Goal: Information Seeking & Learning: Learn about a topic

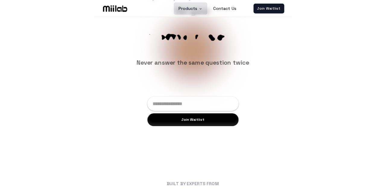
scroll to position [6, 0]
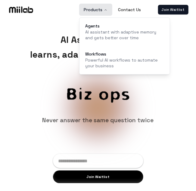
click at [97, 7] on button "Products" at bounding box center [95, 10] width 33 height 12
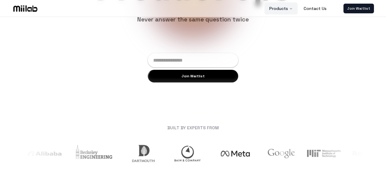
scroll to position [124, 0]
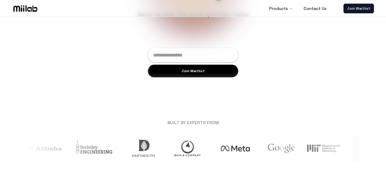
drag, startPoint x: 311, startPoint y: 152, endPoint x: 257, endPoint y: 159, distance: 54.4
click at [196, 159] on div at bounding box center [193, 148] width 343 height 31
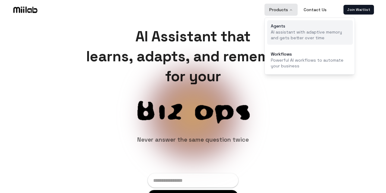
click at [196, 24] on div "Agents" at bounding box center [310, 26] width 78 height 4
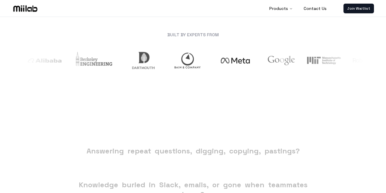
scroll to position [207, 0]
